Goal: Information Seeking & Learning: Understand process/instructions

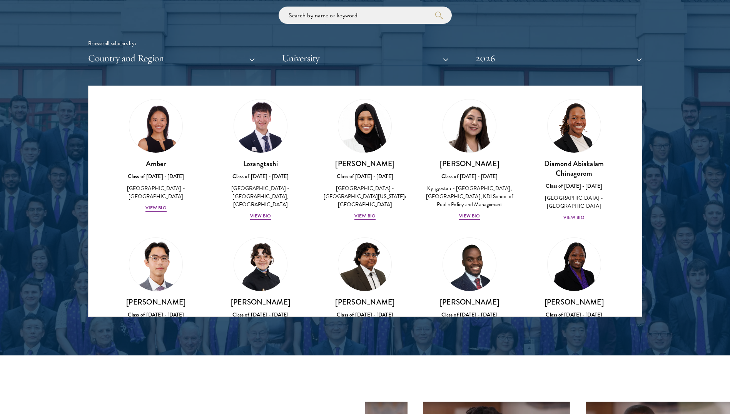
scroll to position [18, 0]
click at [255, 203] on div "Lozangtashi Class of [DATE] - [DATE] [GEOGRAPHIC_DATA] - [GEOGRAPHIC_DATA], [GE…" at bounding box center [260, 189] width 89 height 62
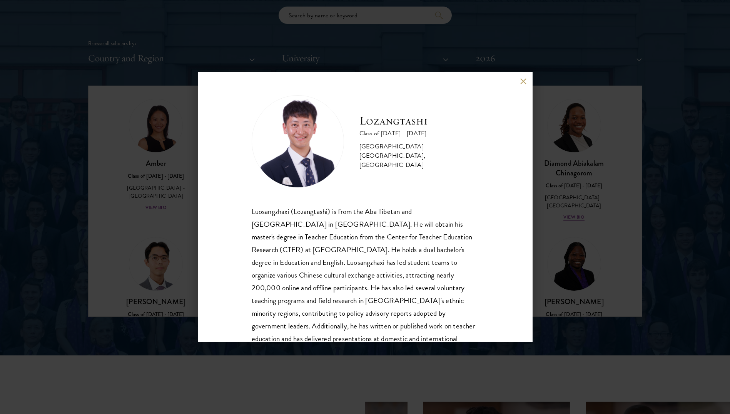
scroll to position [39, 0]
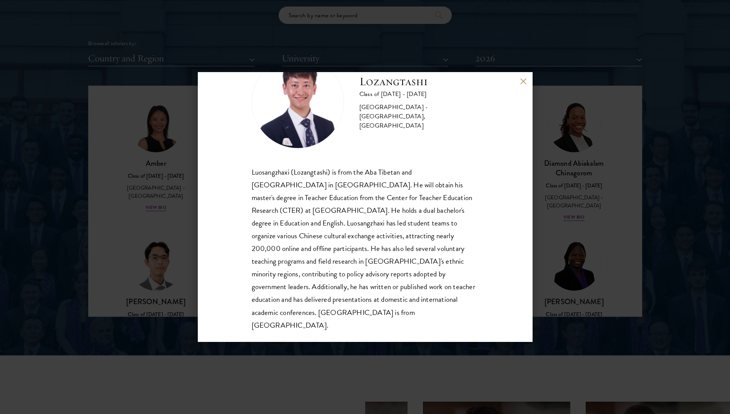
click at [523, 80] on button at bounding box center [524, 81] width 7 height 7
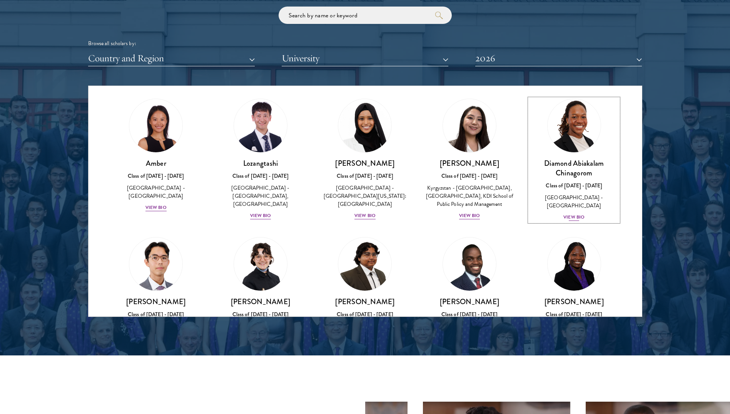
click at [569, 154] on link "Diamond Abiakalam [GEOGRAPHIC_DATA] Class of [DATE] - [DATE] [GEOGRAPHIC_DATA] …" at bounding box center [574, 160] width 89 height 123
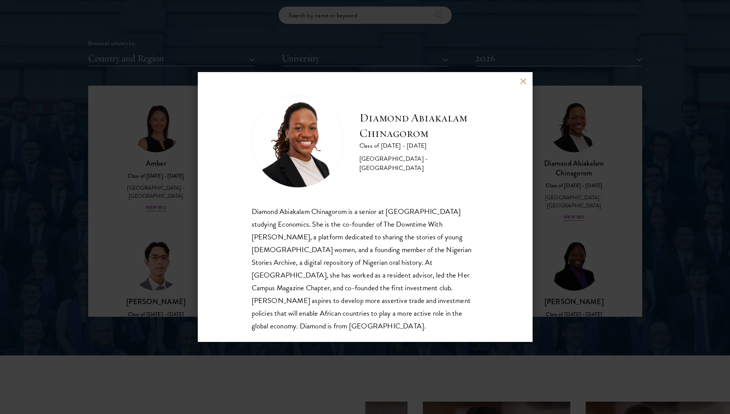
scroll to position [1, 0]
click at [523, 81] on button at bounding box center [524, 81] width 7 height 7
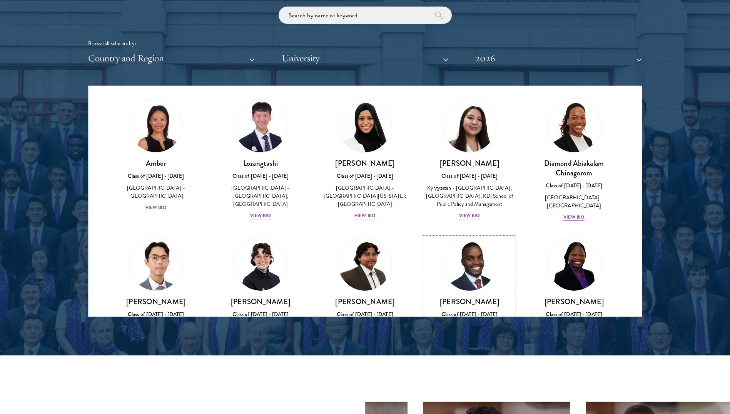
click at [461, 291] on img at bounding box center [470, 263] width 59 height 59
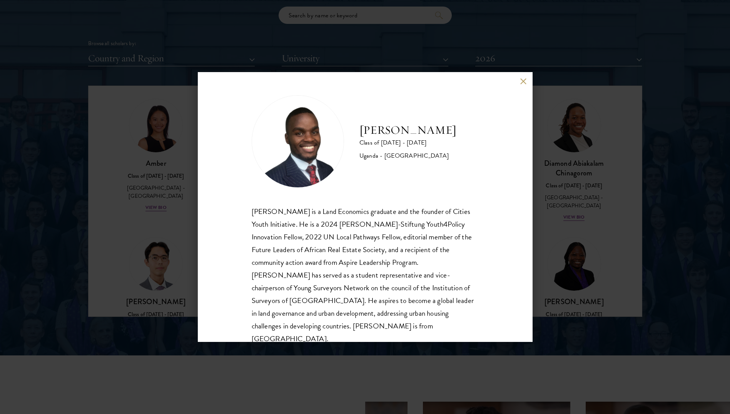
click at [523, 79] on button at bounding box center [524, 81] width 7 height 7
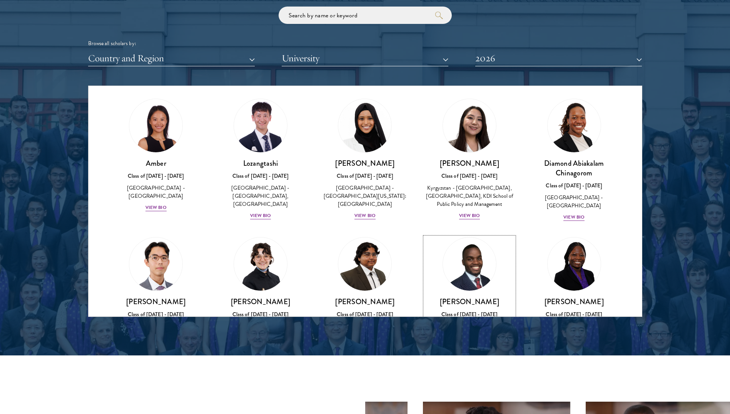
scroll to position [51, 0]
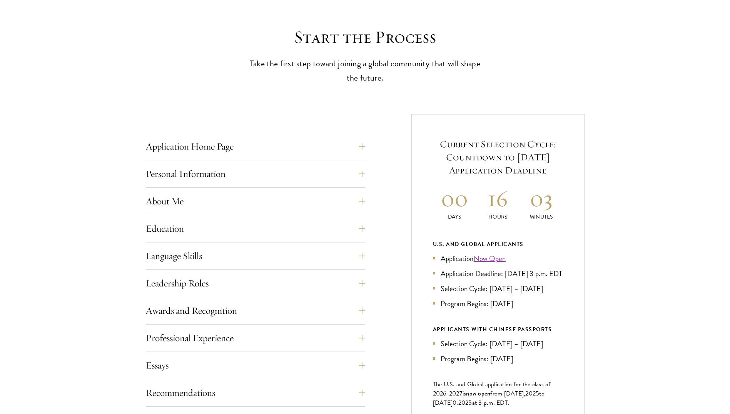
scroll to position [198, 0]
click at [237, 204] on button "About Me" at bounding box center [261, 200] width 219 height 18
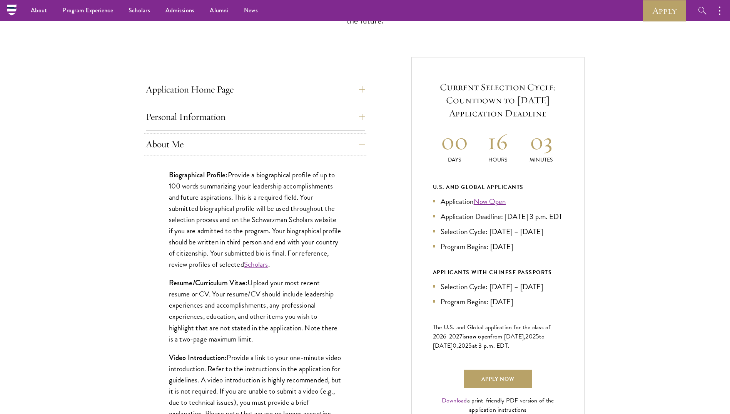
scroll to position [254, 0]
click at [196, 116] on button "Personal Information" at bounding box center [261, 117] width 219 height 18
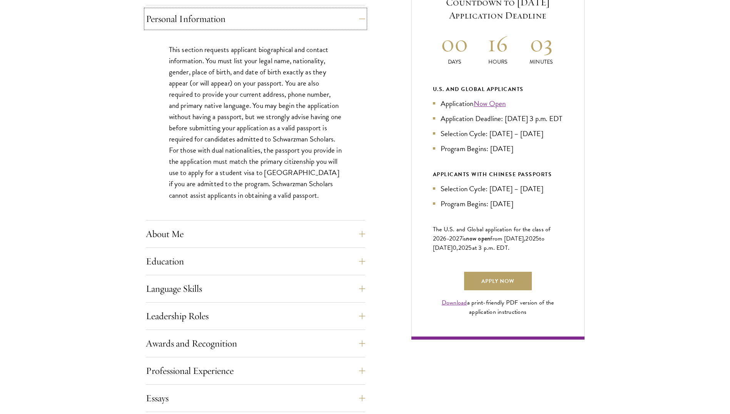
scroll to position [353, 0]
click at [203, 260] on button "Education" at bounding box center [261, 260] width 219 height 18
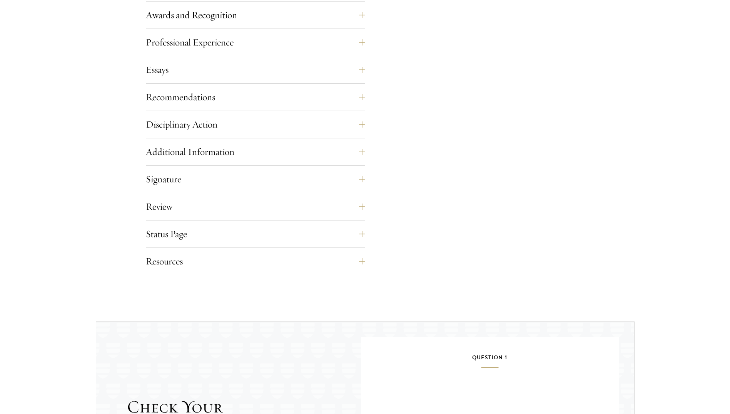
scroll to position [1400, 0]
click at [250, 256] on button "Resources" at bounding box center [261, 260] width 219 height 18
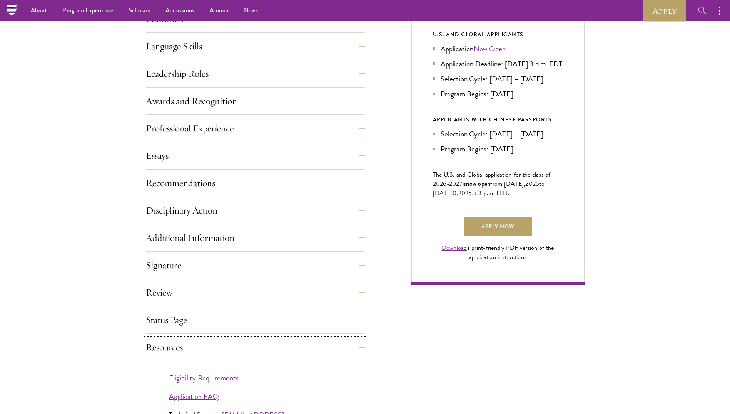
scroll to position [403, 0]
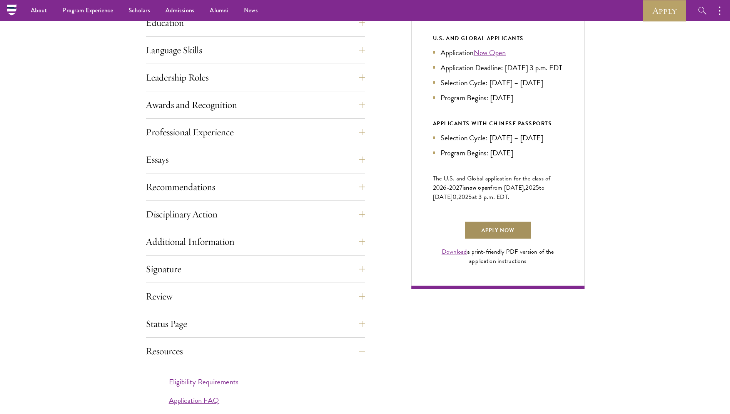
click at [484, 237] on link "Apply Now" at bounding box center [498, 230] width 68 height 18
click at [485, 239] on link "Apply Now" at bounding box center [498, 230] width 68 height 18
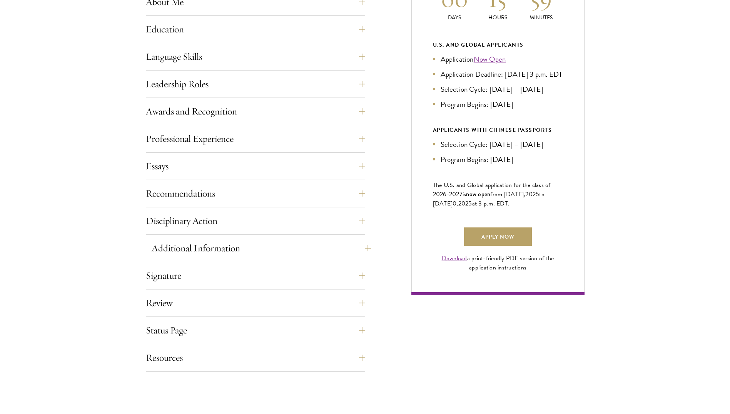
scroll to position [397, 0]
click at [186, 244] on button "Additional Information" at bounding box center [261, 247] width 219 height 18
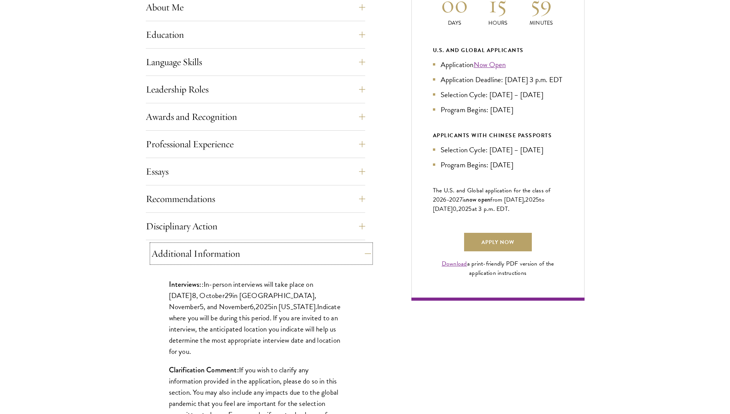
scroll to position [392, 0]
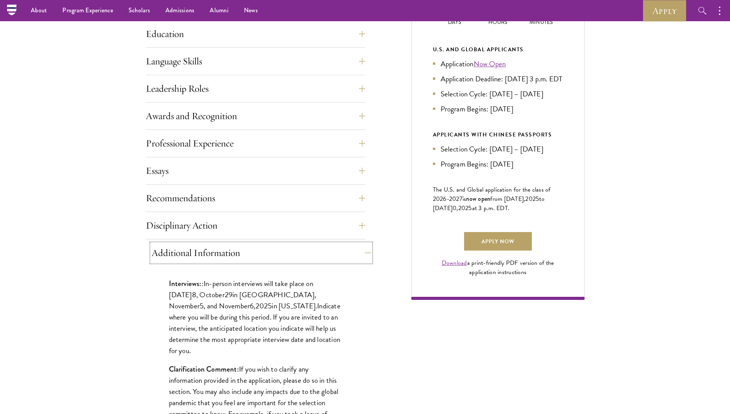
click at [187, 255] on button "Additional Information" at bounding box center [261, 252] width 219 height 18
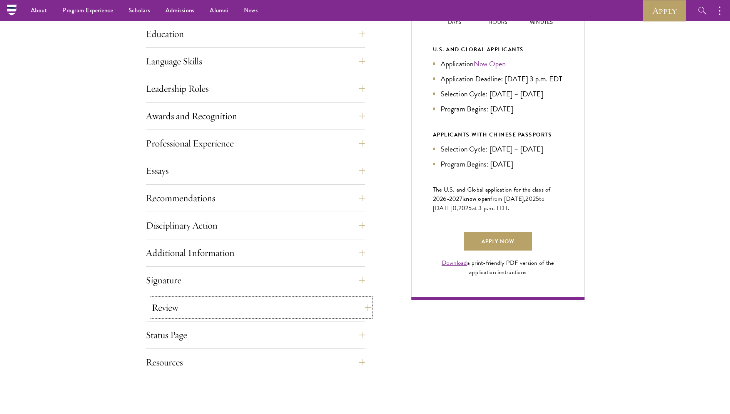
click at [178, 315] on button "Review" at bounding box center [261, 307] width 219 height 18
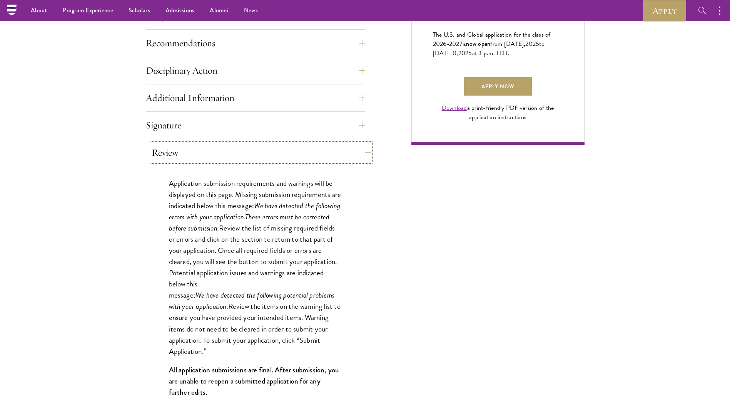
scroll to position [546, 0]
click at [222, 161] on button "Review" at bounding box center [261, 153] width 219 height 18
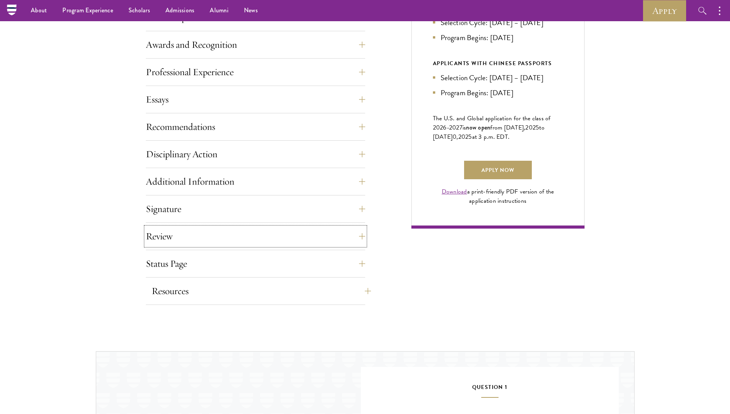
scroll to position [463, 0]
click at [192, 126] on button "Recommendations" at bounding box center [261, 127] width 219 height 18
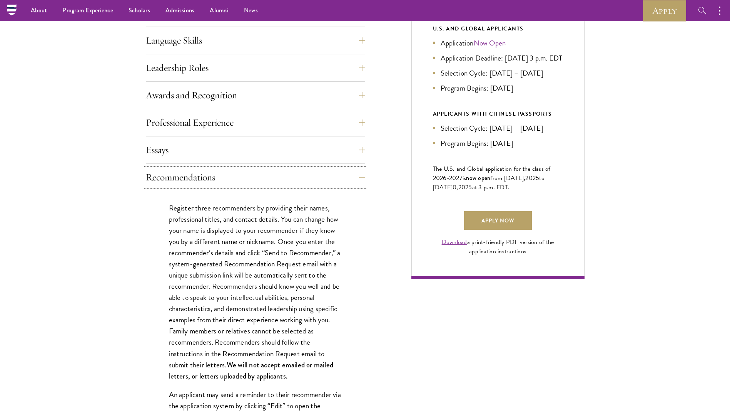
scroll to position [407, 0]
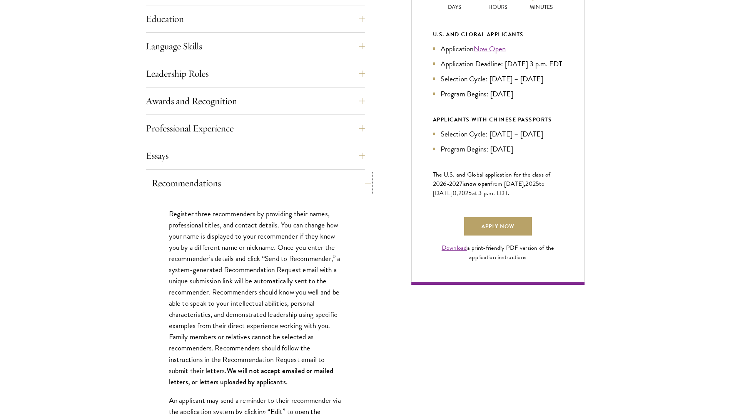
click at [180, 185] on button "Recommendations" at bounding box center [261, 183] width 219 height 18
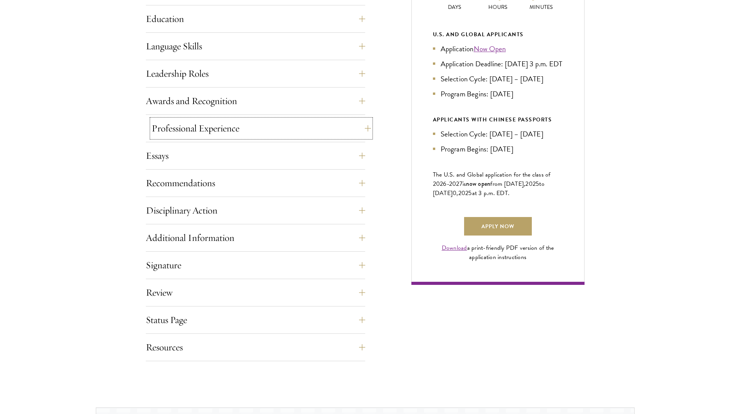
click at [195, 125] on button "Professional Experience" at bounding box center [261, 128] width 219 height 18
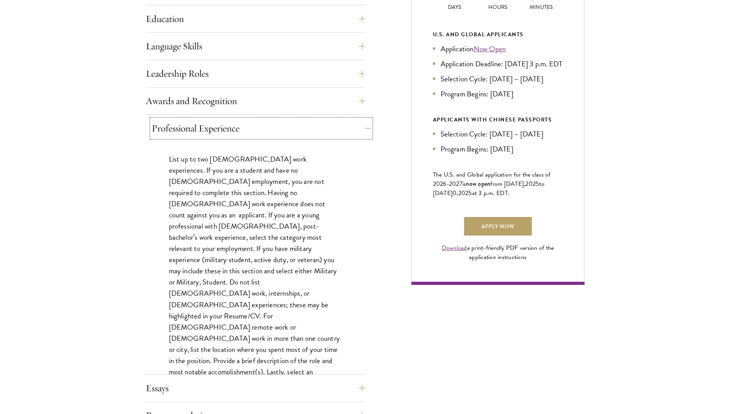
click at [184, 127] on button "Professional Experience" at bounding box center [261, 128] width 219 height 18
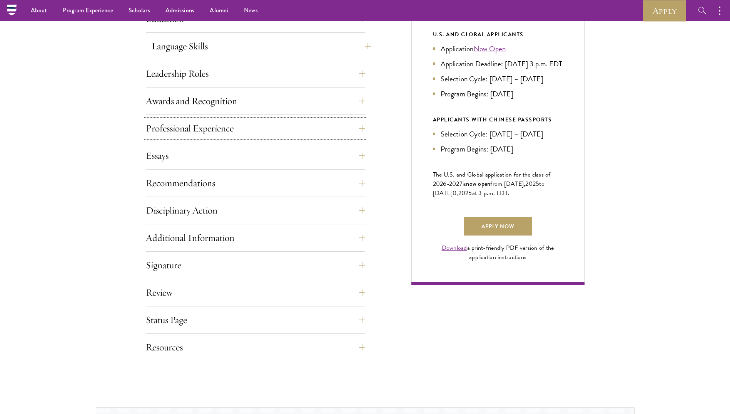
scroll to position [358, 0]
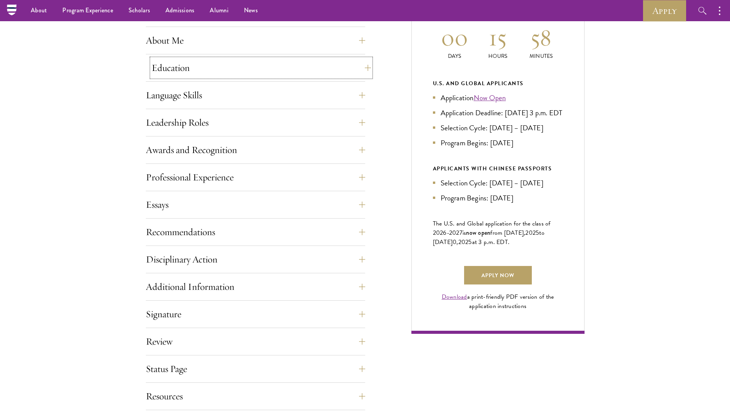
click at [190, 64] on button "Education" at bounding box center [261, 68] width 219 height 18
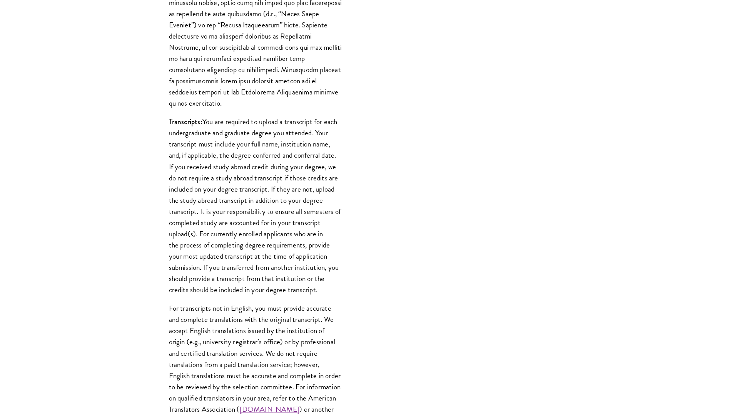
scroll to position [816, 0]
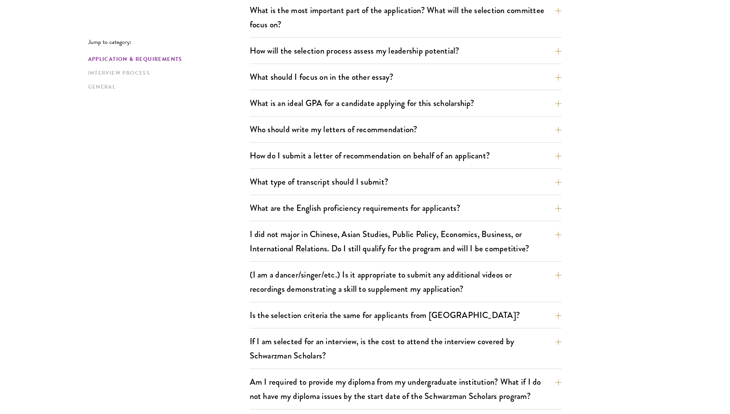
scroll to position [457, 0]
click at [338, 184] on button "What type of transcript should I submit?" at bounding box center [412, 181] width 312 height 17
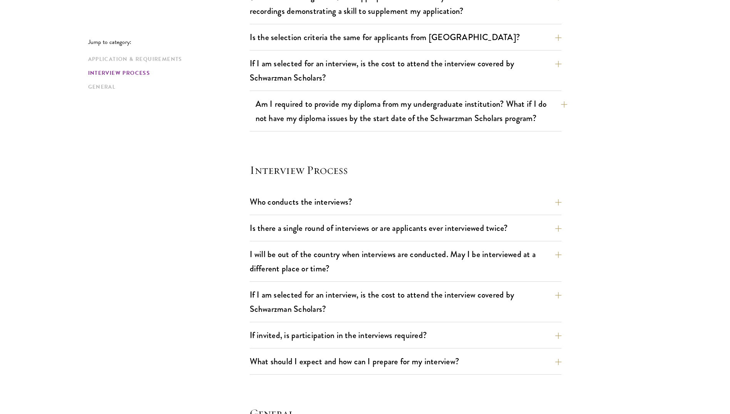
scroll to position [871, 0]
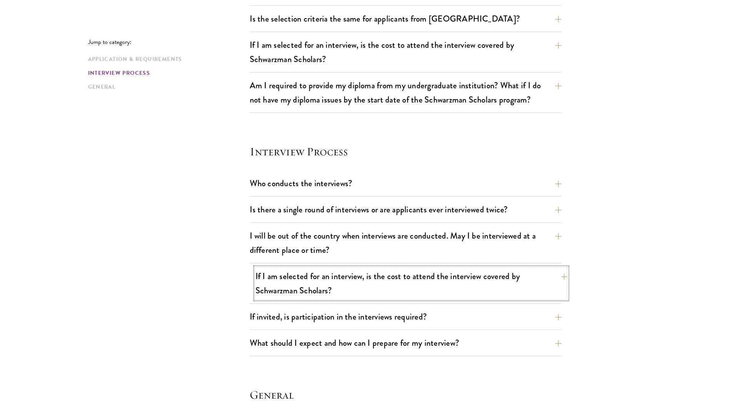
click at [396, 282] on button "If I am selected for an interview, is the cost to attend the interview covered …" at bounding box center [412, 283] width 312 height 32
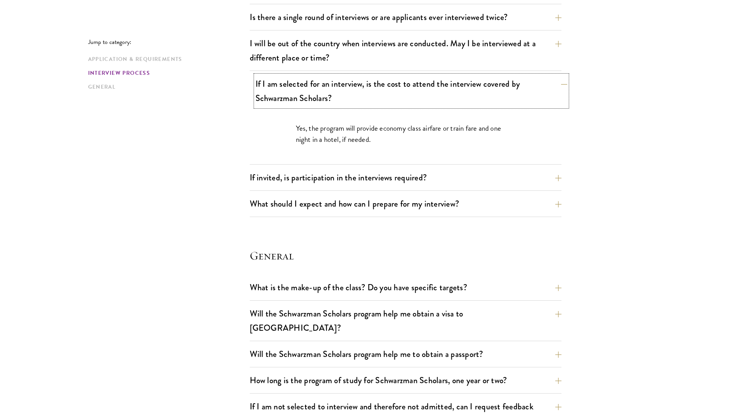
scroll to position [946, 0]
